Goal: Information Seeking & Learning: Learn about a topic

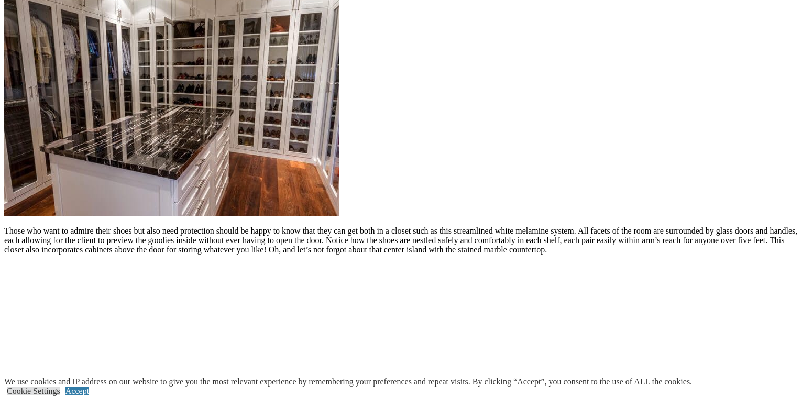
scroll to position [1033, 0]
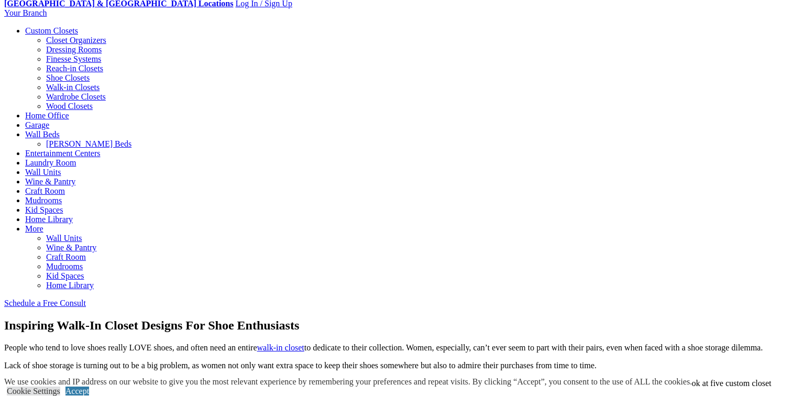
scroll to position [71, 0]
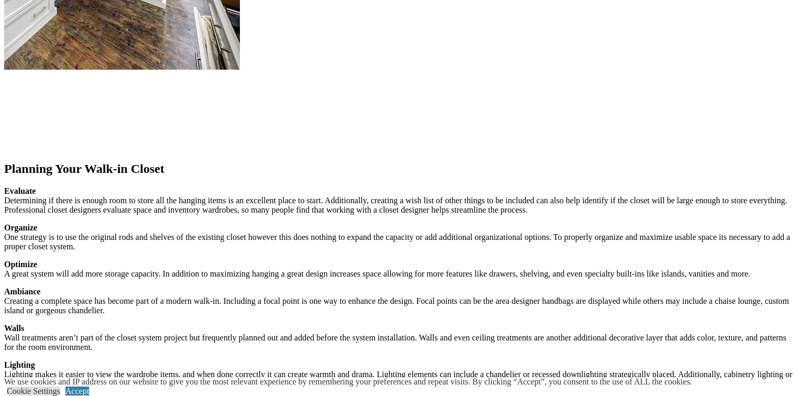
scroll to position [1305, 0]
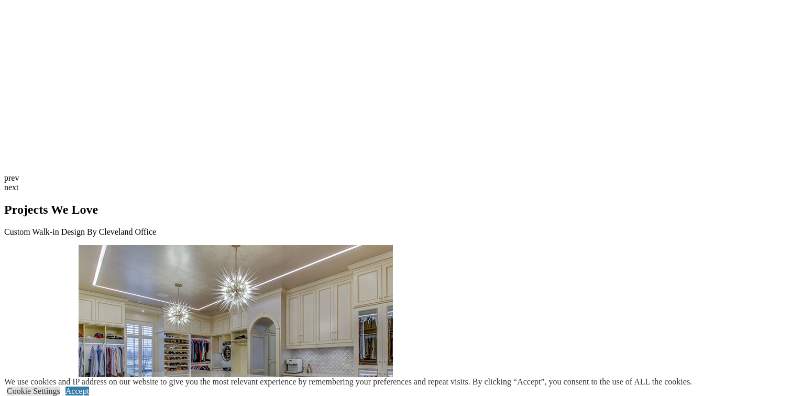
scroll to position [2861, 0]
